Goal: Entertainment & Leisure: Consume media (video, audio)

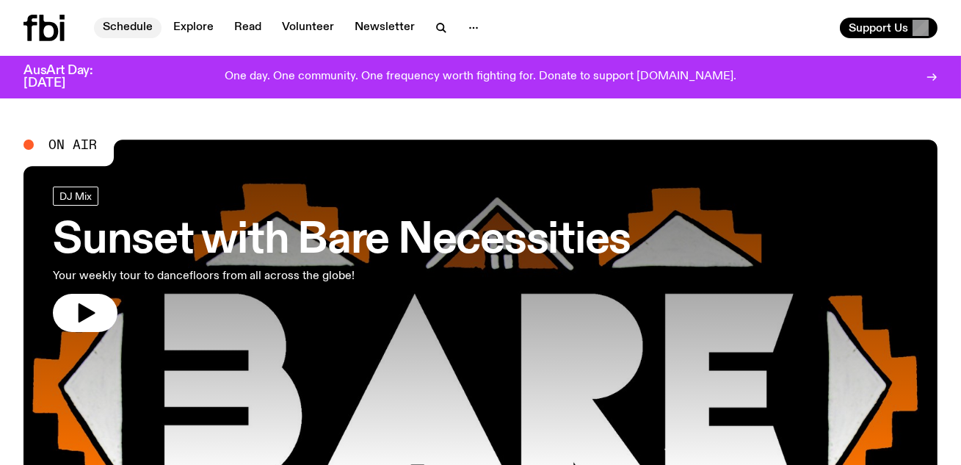
click at [123, 21] on link "Schedule" at bounding box center [128, 28] width 68 height 21
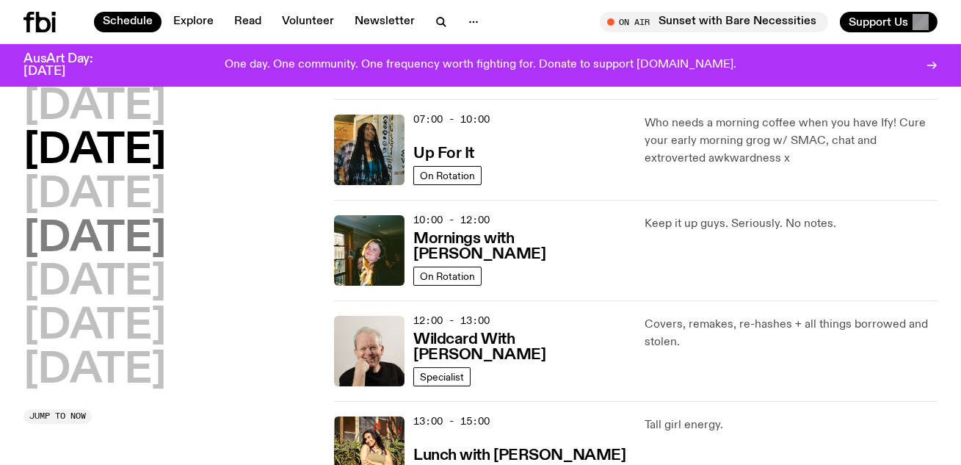
click at [166, 257] on h2 "[DATE]" at bounding box center [94, 239] width 142 height 41
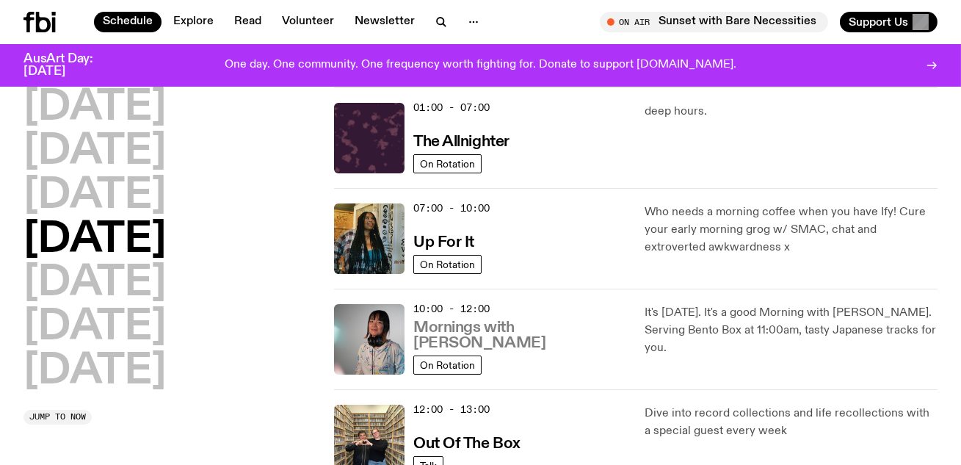
scroll to position [248, 0]
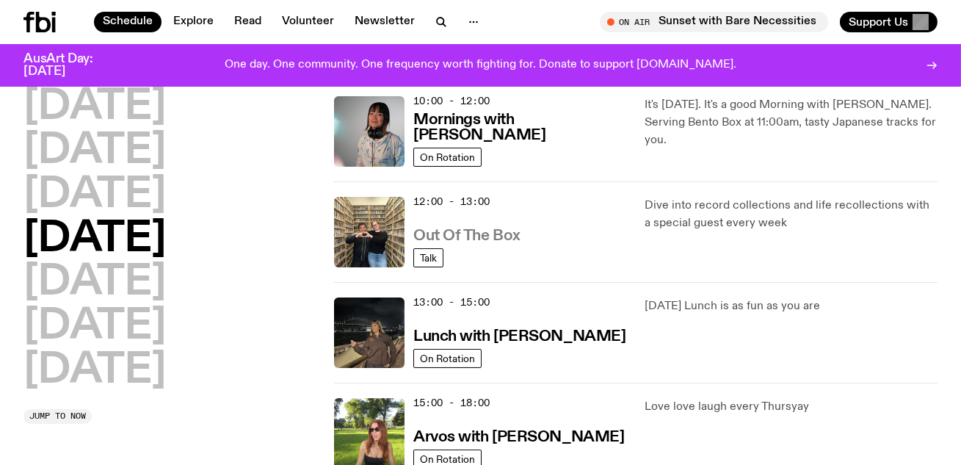
click at [488, 237] on h3 "Out Of The Box" at bounding box center [466, 235] width 107 height 15
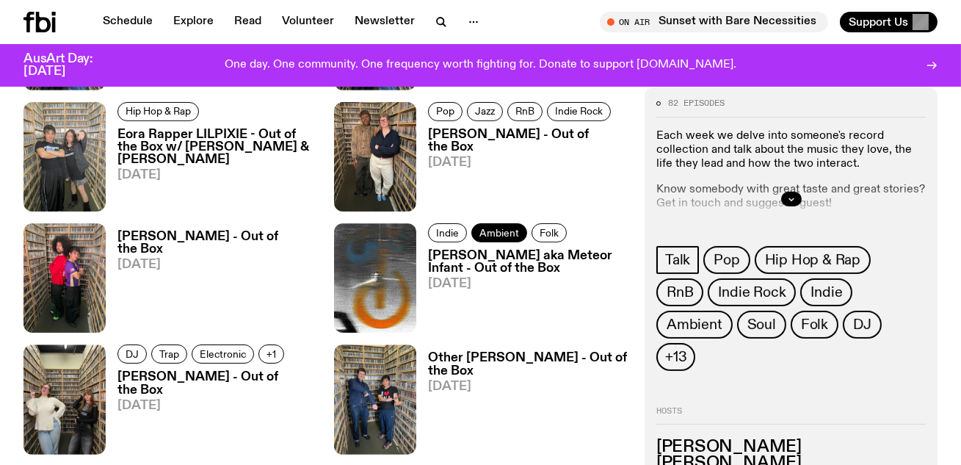
scroll to position [687, 0]
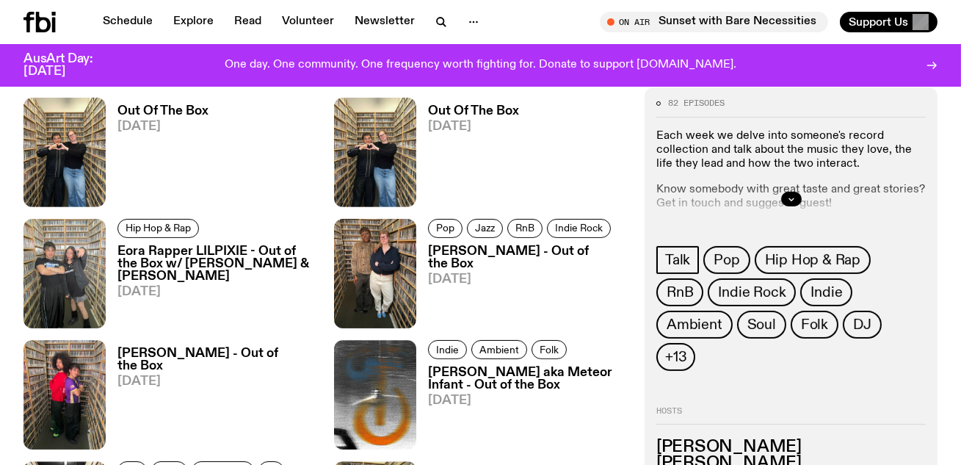
click at [474, 250] on h3 "[PERSON_NAME] - Out of the Box" at bounding box center [527, 257] width 199 height 25
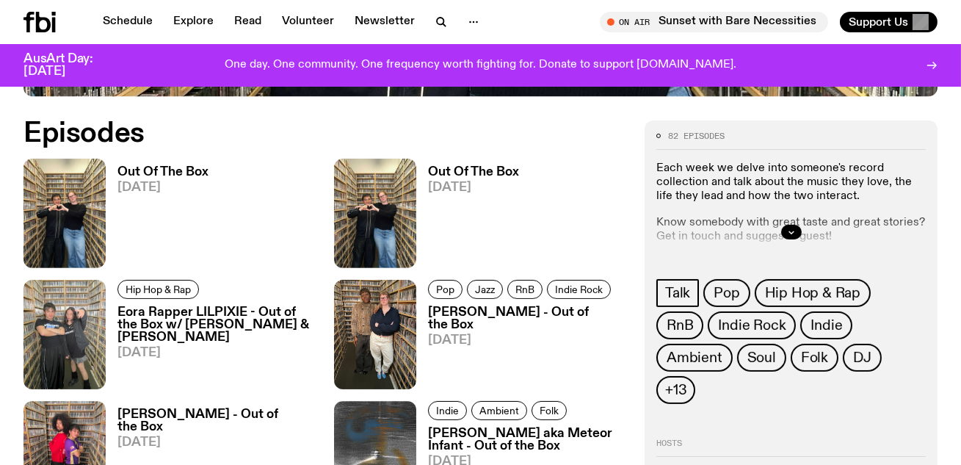
scroll to position [609, 0]
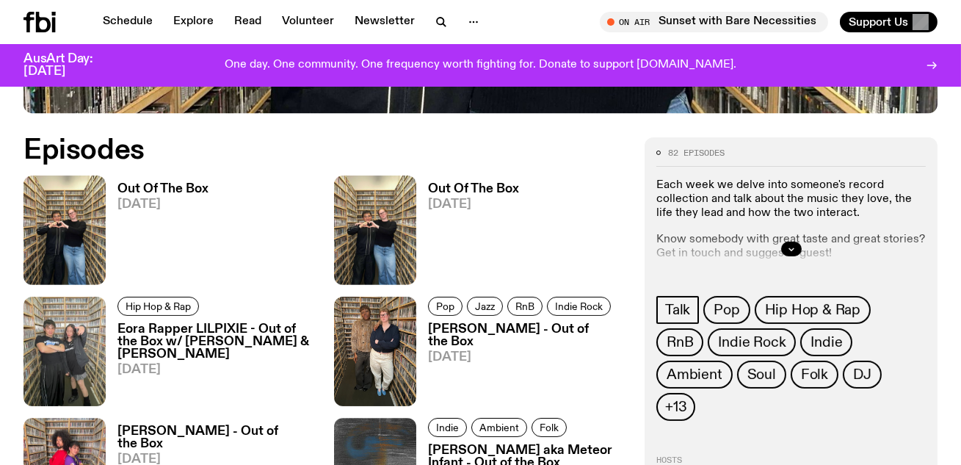
click at [460, 206] on span "[DATE]" at bounding box center [473, 204] width 91 height 12
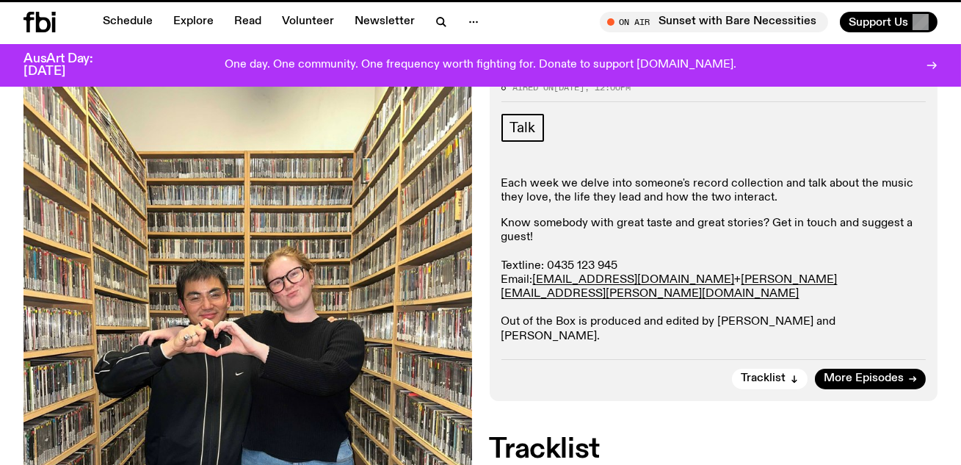
scroll to position [609, 0]
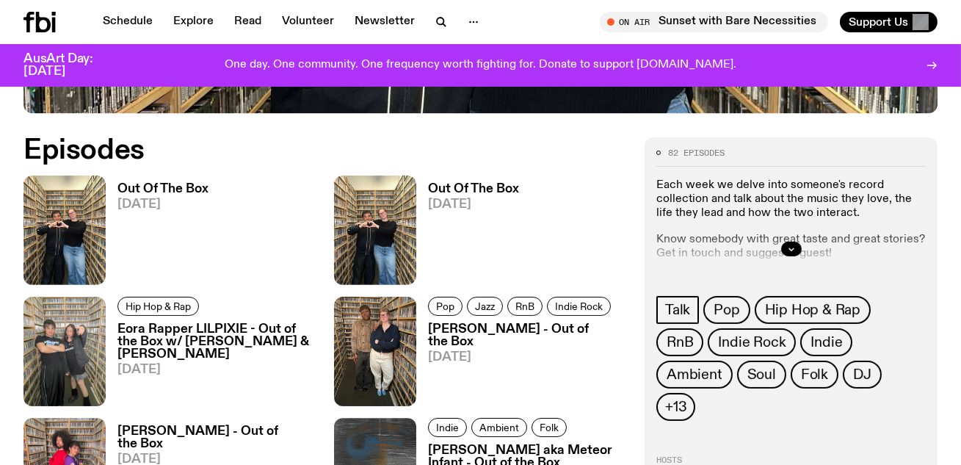
click at [180, 193] on h3 "Out Of The Box" at bounding box center [162, 189] width 91 height 12
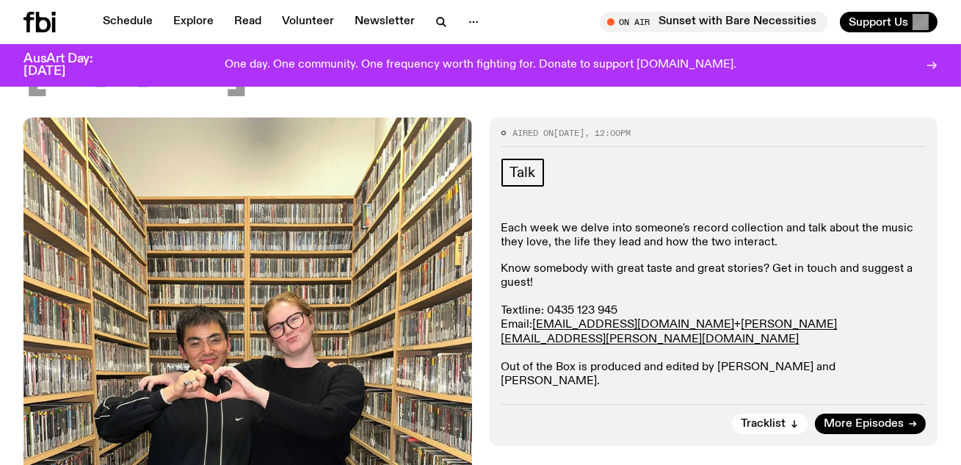
scroll to position [168, 0]
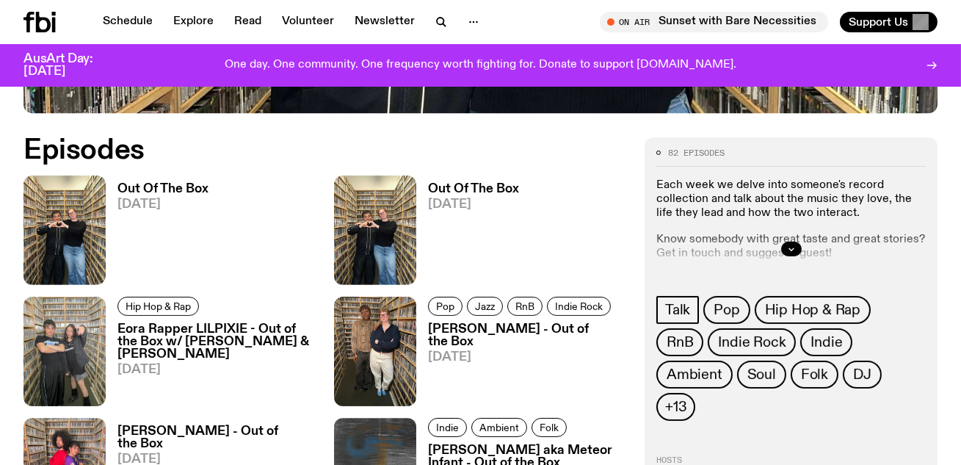
scroll to position [708, 0]
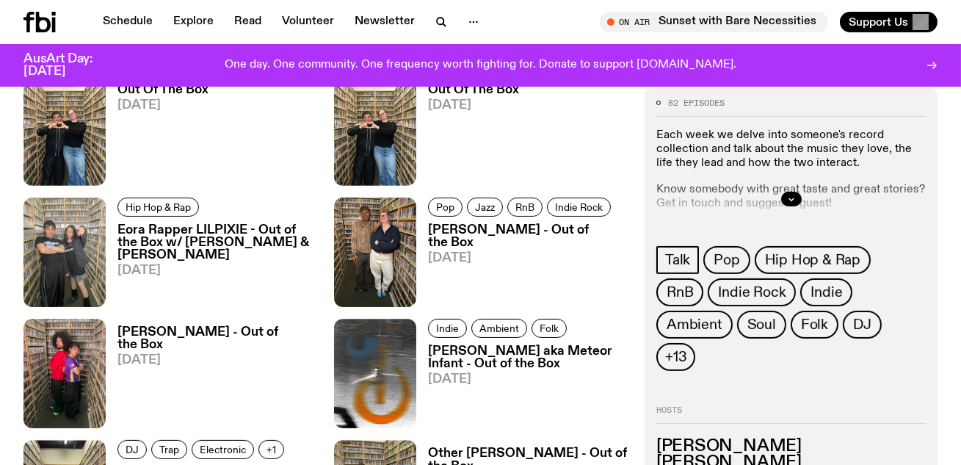
click at [509, 261] on link "[PERSON_NAME] - Out of the Box [DATE]" at bounding box center [521, 265] width 211 height 83
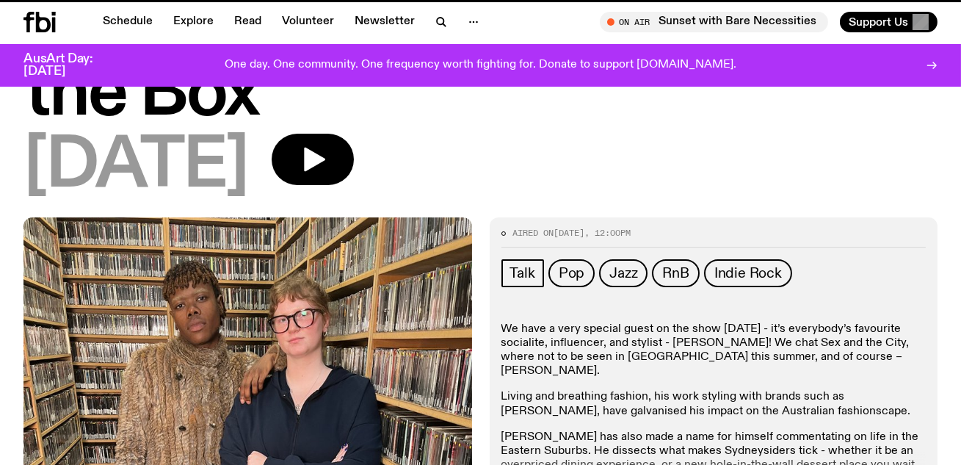
scroll to position [708, 0]
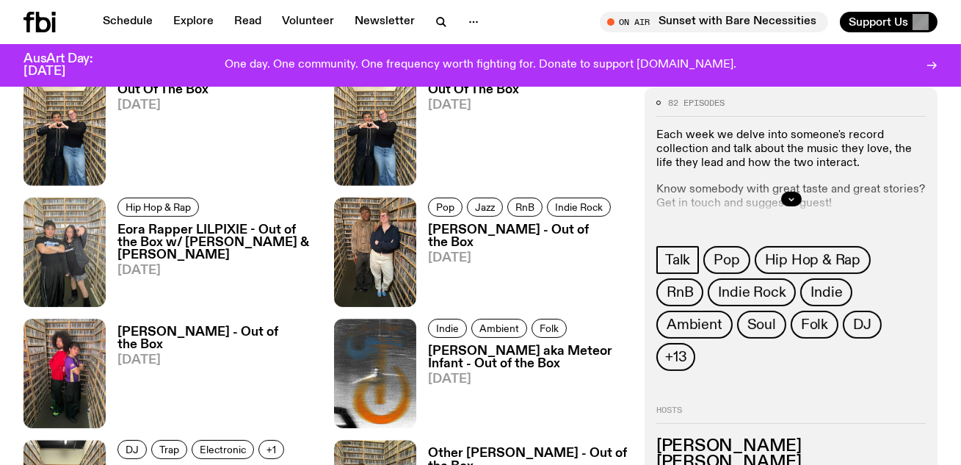
click at [170, 241] on h3 "Eora Rapper LILPIXIE - Out of the Box w/ [PERSON_NAME] & [PERSON_NAME]" at bounding box center [216, 242] width 199 height 37
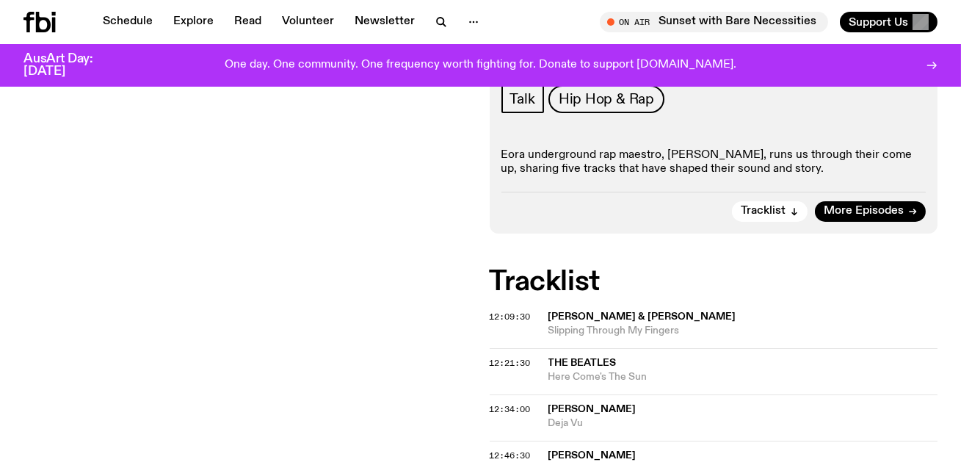
scroll to position [391, 0]
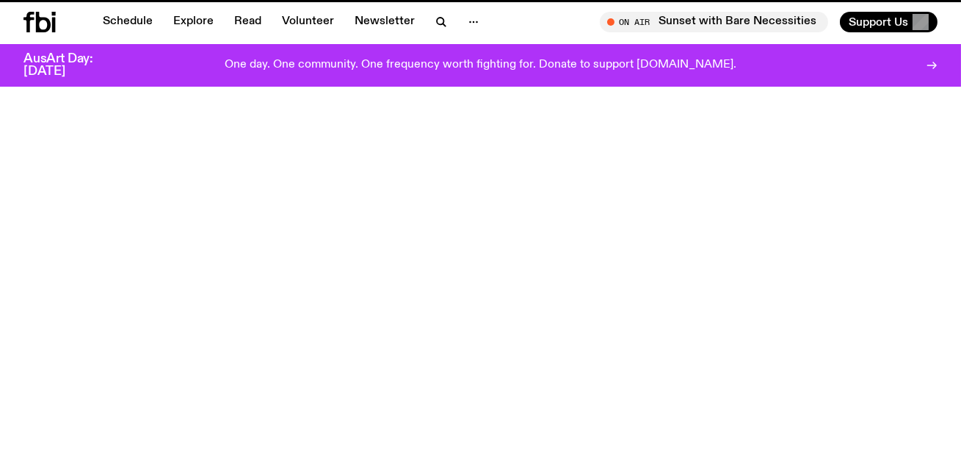
scroll to position [708, 0]
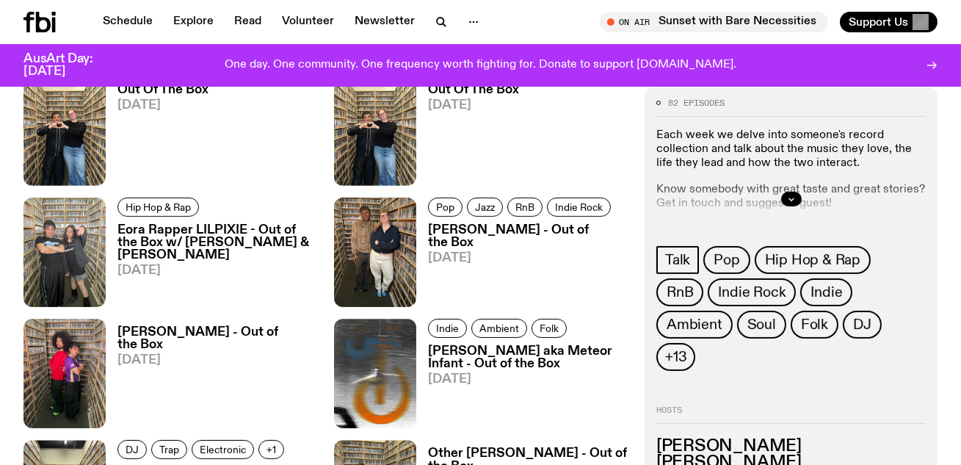
click at [487, 252] on span "[DATE]" at bounding box center [527, 258] width 199 height 12
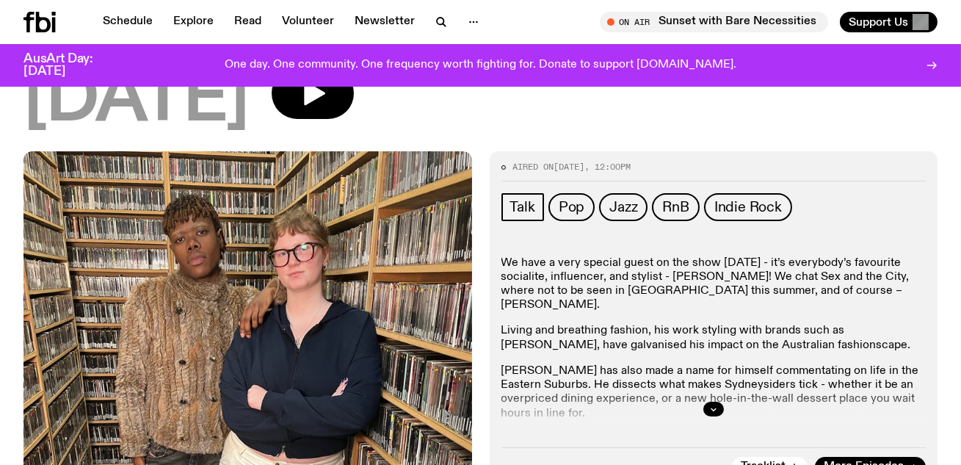
scroll to position [206, 0]
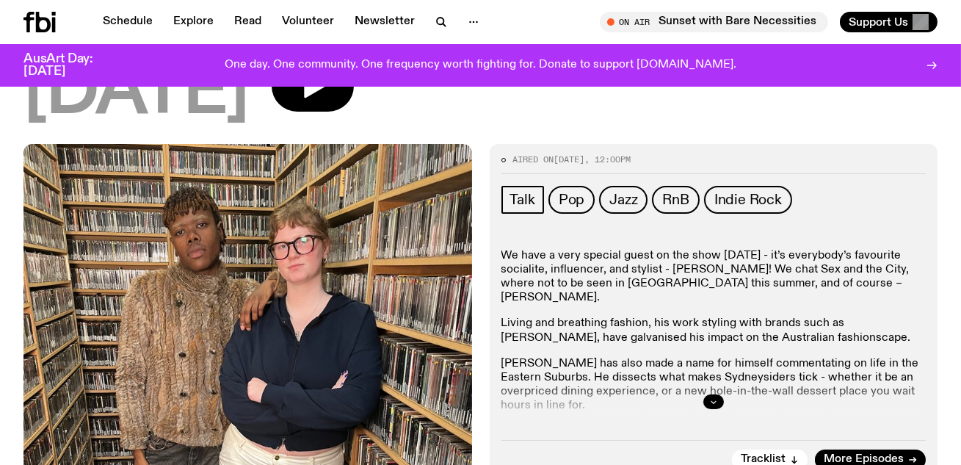
click at [710, 397] on icon "button" at bounding box center [713, 401] width 9 height 9
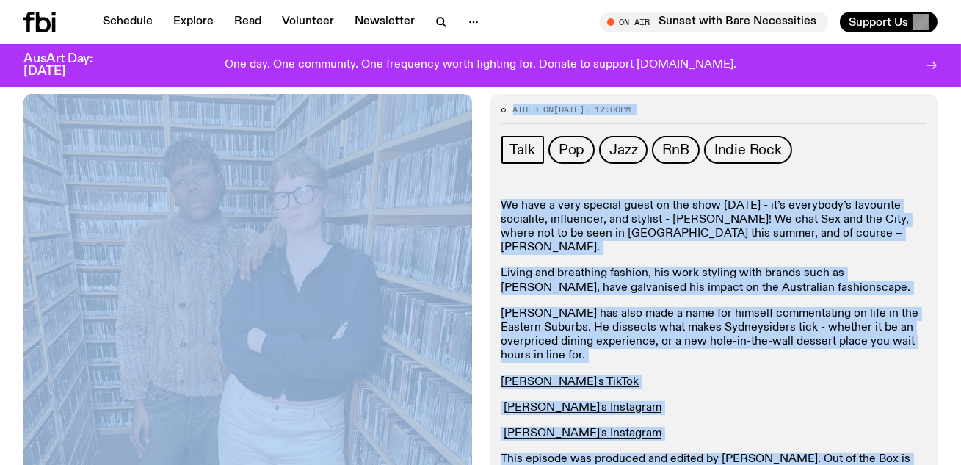
scroll to position [175, 0]
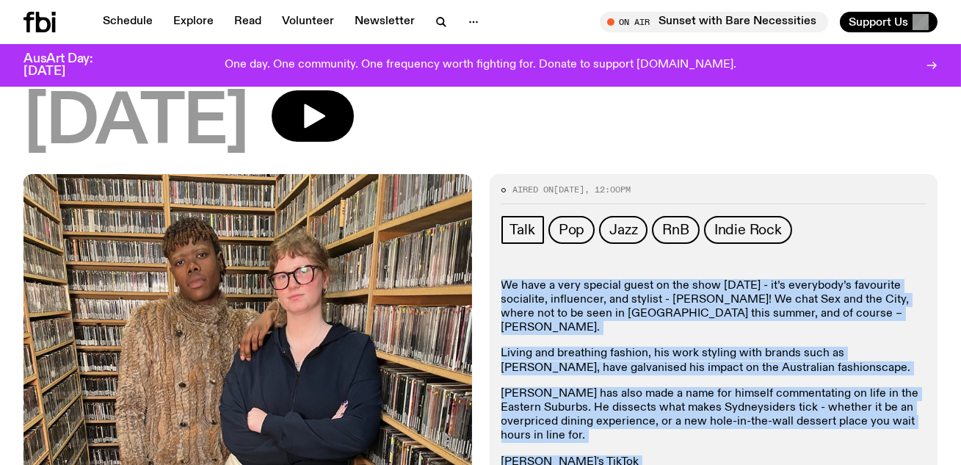
drag, startPoint x: 867, startPoint y: 360, endPoint x: 504, endPoint y: 218, distance: 390.3
click at [504, 218] on div "Aired on [DATE] 12:00pm Talk Pop Jazz RnB Indie Rock We have a very special gue…" at bounding box center [714, 409] width 449 height 471
copy div "Lo ipsu d sita consect adipi el sed doei tempo - in’u laboreetd’m aliquaeni adm…"
